Goal: Obtain resource: Download file/media

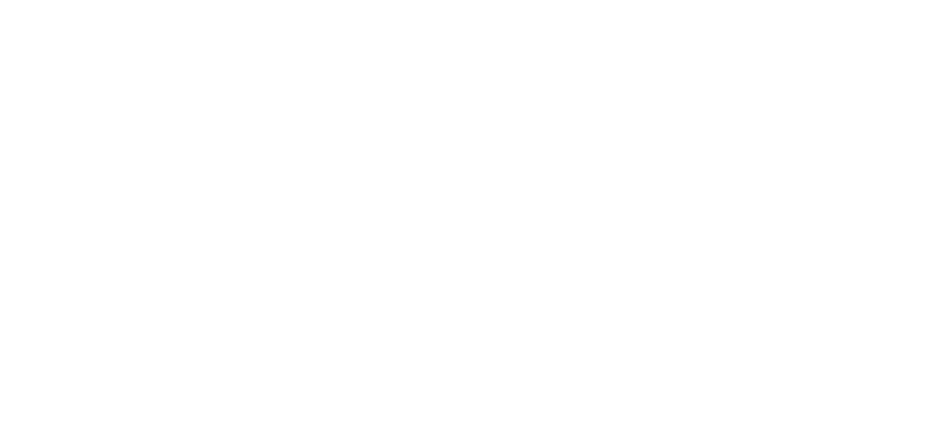
click at [581, 0] on html at bounding box center [468, 0] width 936 height 0
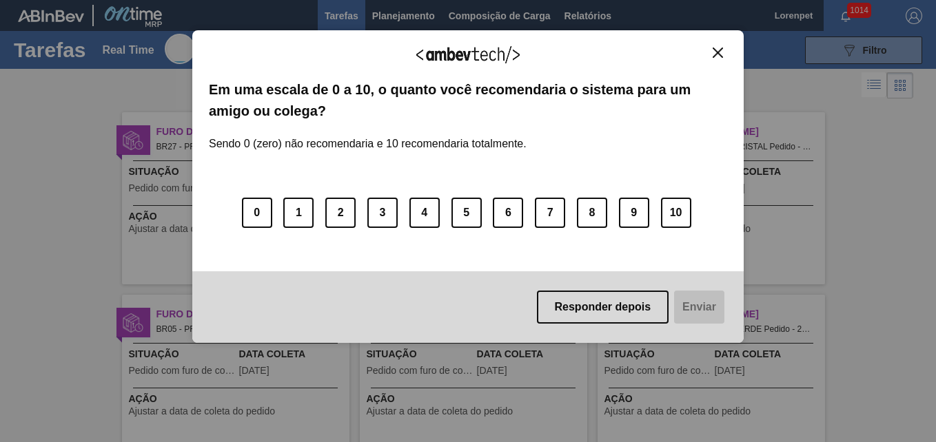
click at [715, 50] on img "Close" at bounding box center [717, 53] width 10 height 10
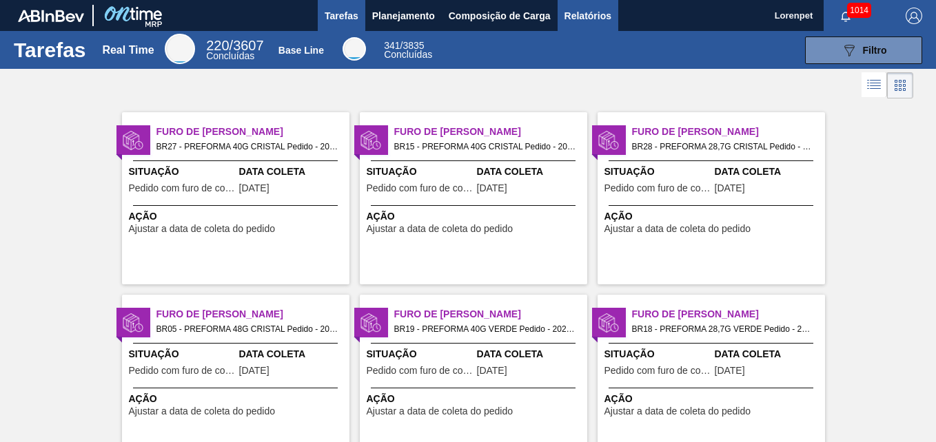
click at [594, 12] on span "Relatórios" at bounding box center [587, 16] width 47 height 17
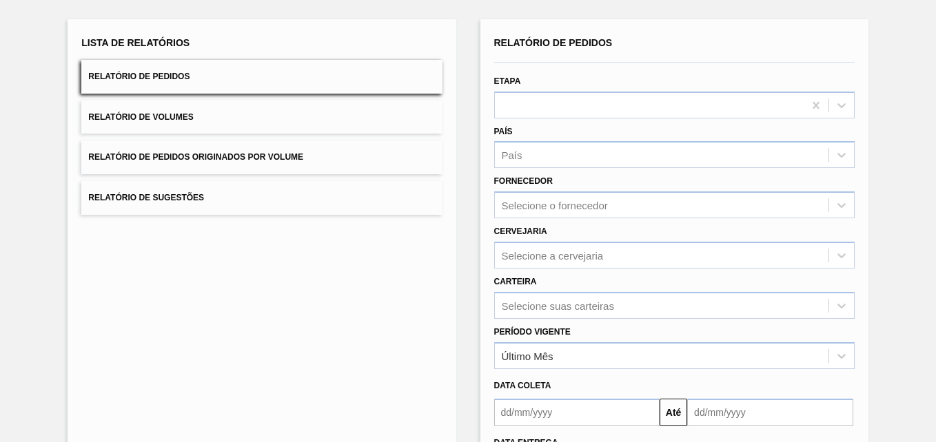
scroll to position [196, 0]
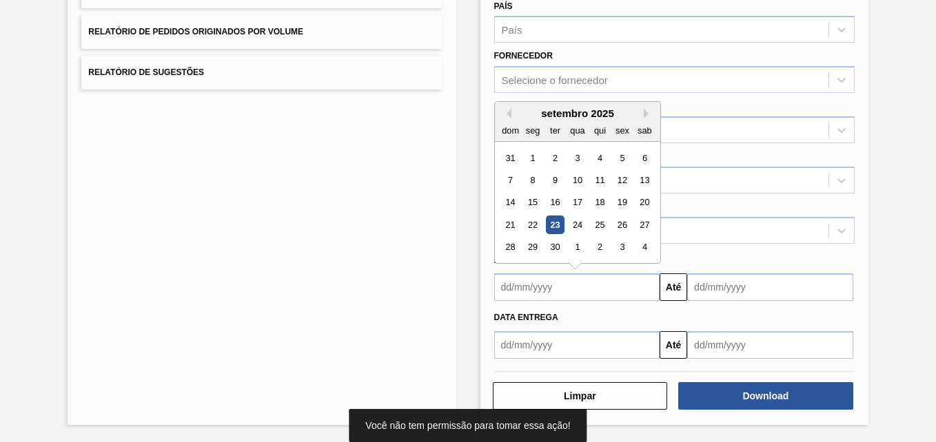
click at [573, 294] on input "text" at bounding box center [577, 288] width 166 height 28
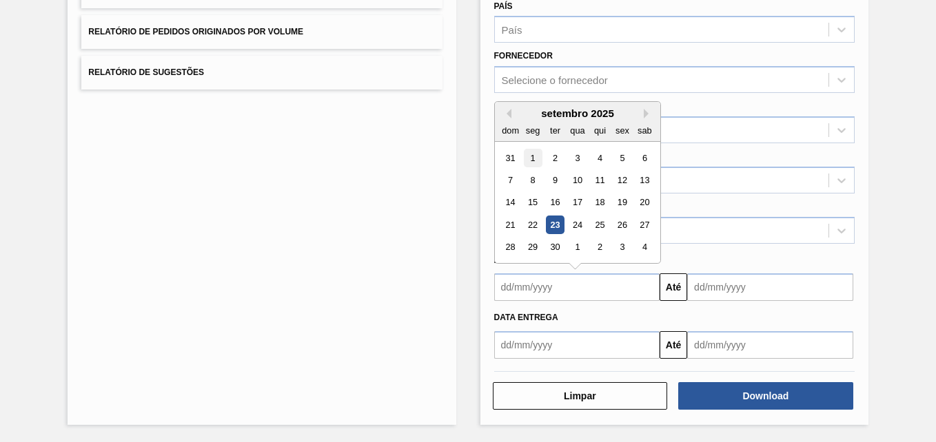
click at [529, 151] on div "1" at bounding box center [532, 158] width 19 height 19
type input "[DATE]"
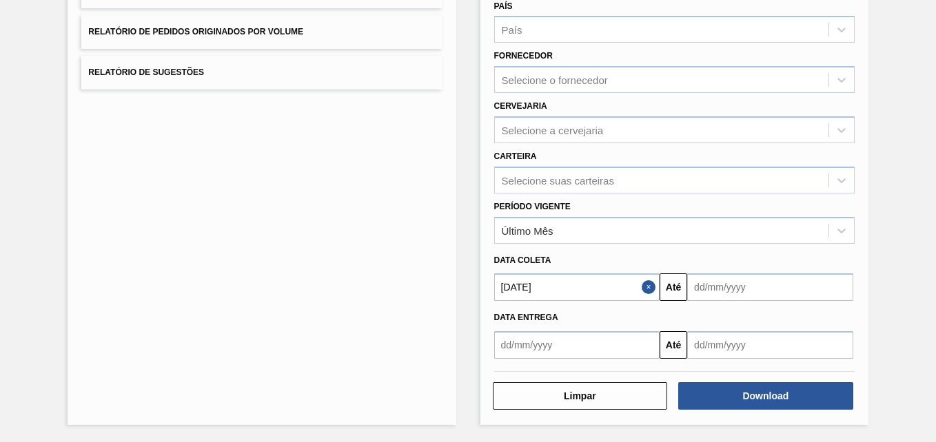
click at [724, 280] on input "text" at bounding box center [770, 288] width 166 height 28
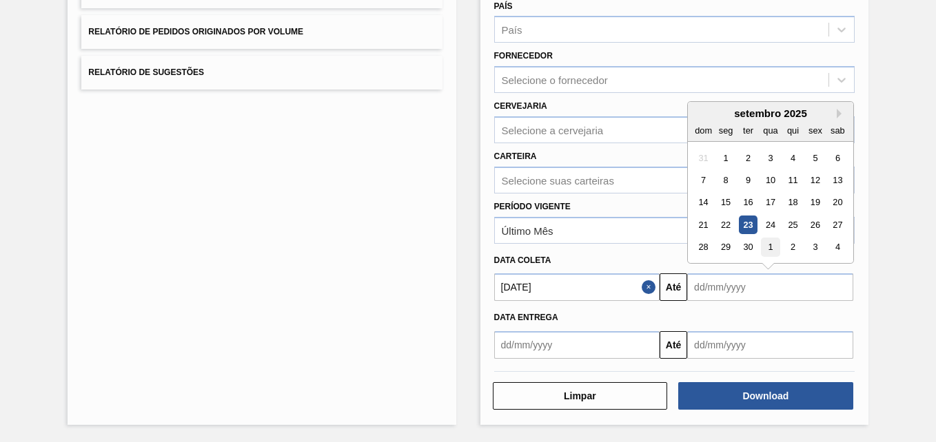
click at [765, 247] on div "1" at bounding box center [770, 247] width 19 height 19
click at [755, 287] on input "[DATE]" at bounding box center [770, 288] width 166 height 28
click at [791, 249] on div "30" at bounding box center [792, 247] width 19 height 19
click at [750, 282] on input "[DATE]" at bounding box center [770, 288] width 166 height 28
click at [813, 247] on div "31" at bounding box center [815, 247] width 19 height 19
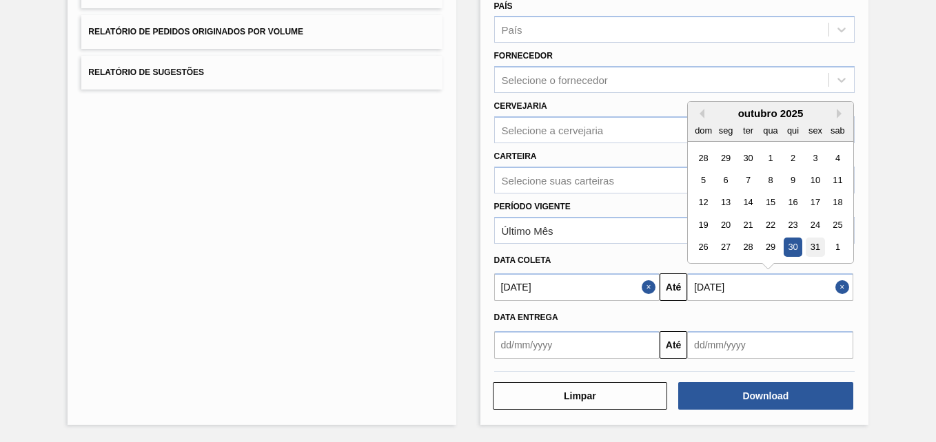
type input "[DATE]"
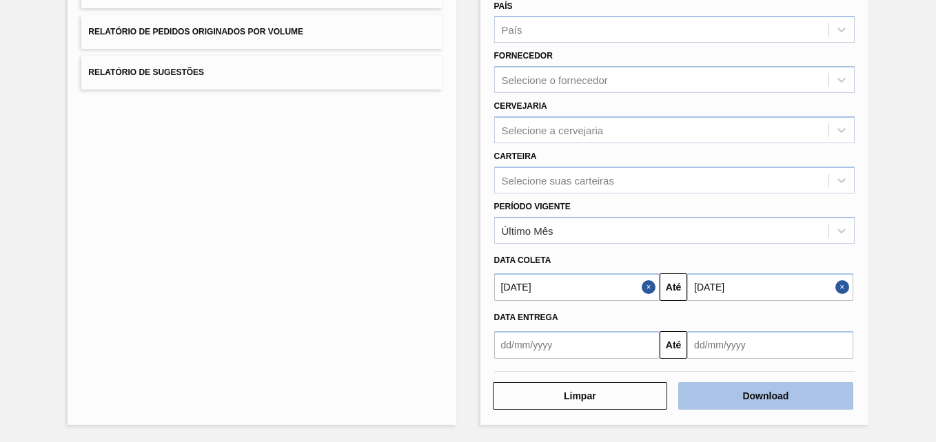
click at [726, 388] on button "Download" at bounding box center [765, 396] width 175 height 28
click at [768, 392] on button "Download" at bounding box center [765, 396] width 175 height 28
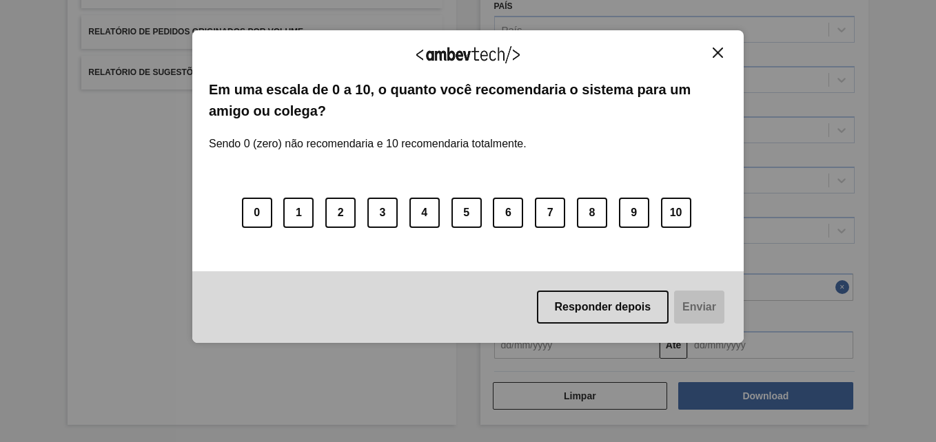
click at [715, 54] on img "Close" at bounding box center [717, 53] width 10 height 10
click at [721, 47] on button "Close" at bounding box center [717, 53] width 19 height 12
